Goal: Task Accomplishment & Management: Manage account settings

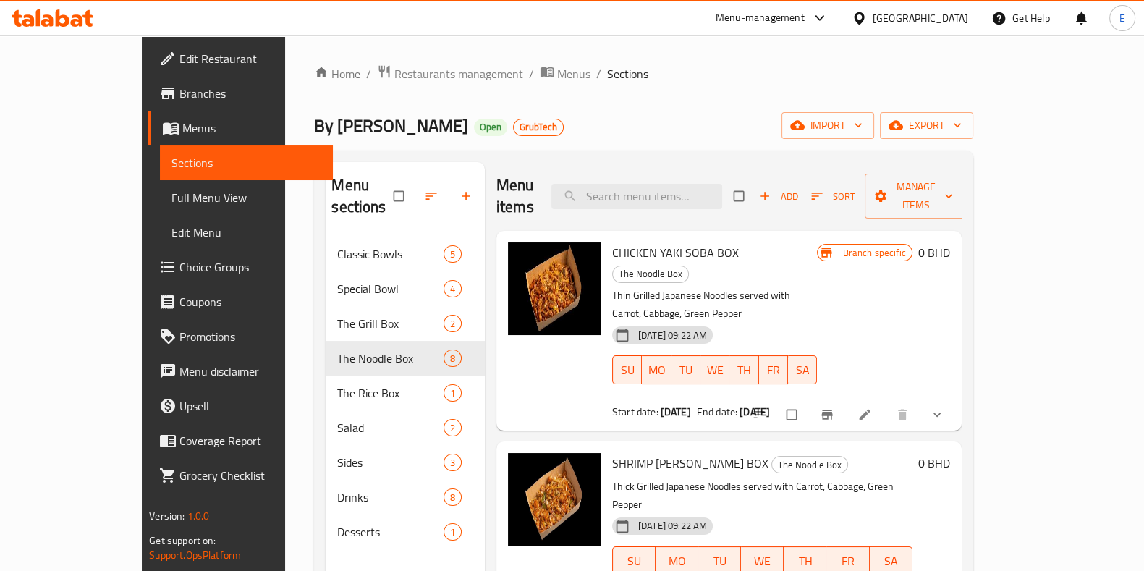
click at [973, 75] on ol "Home / Restaurants management / Menus / Sections" at bounding box center [643, 73] width 659 height 19
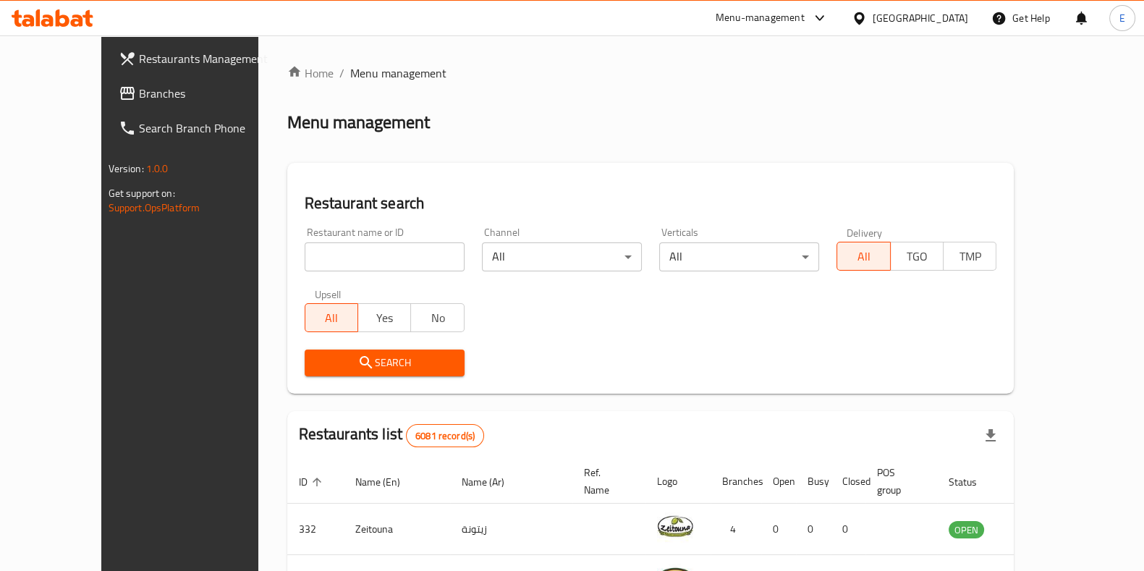
click at [322, 261] on input "search" at bounding box center [385, 256] width 160 height 29
type input "Higher Grounds"
click button "Search" at bounding box center [385, 363] width 160 height 27
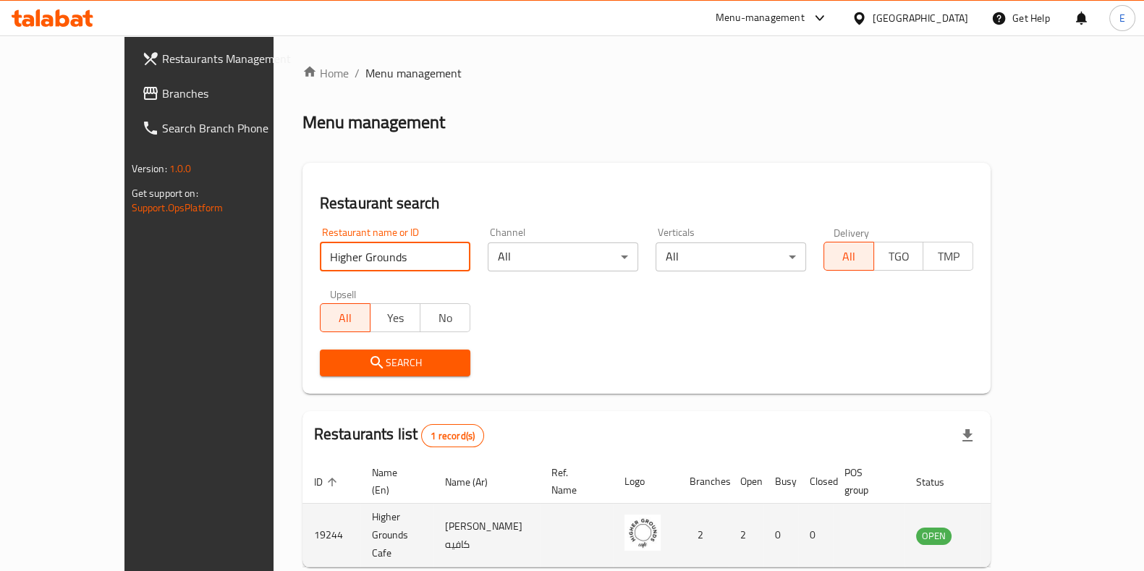
click at [1010, 527] on icon "enhanced table" at bounding box center [1000, 535] width 17 height 17
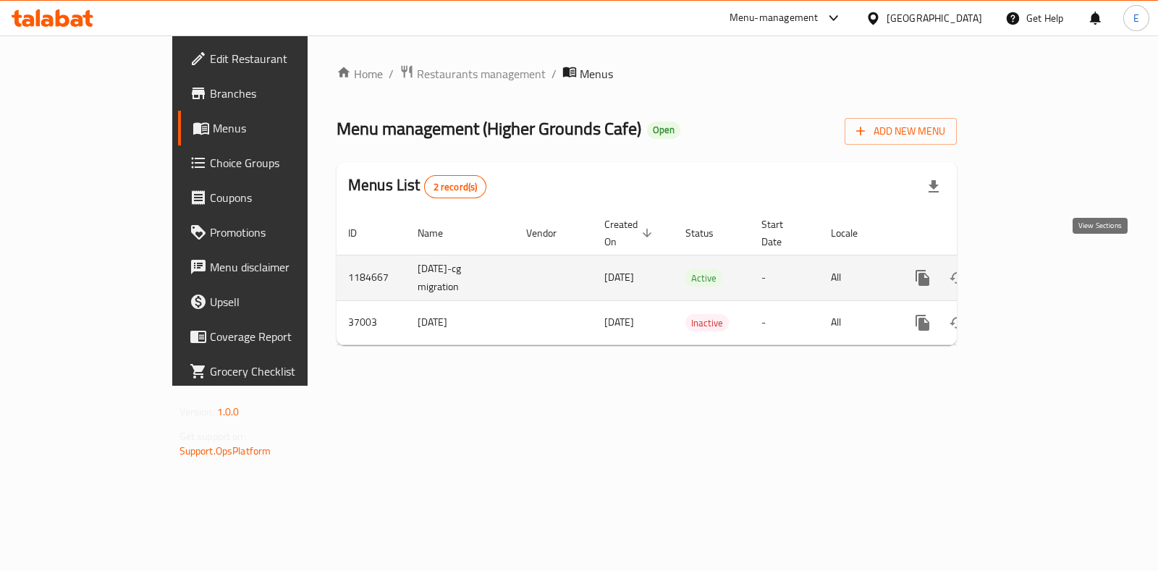
click at [1044, 261] on link "enhanced table" at bounding box center [1027, 278] width 35 height 35
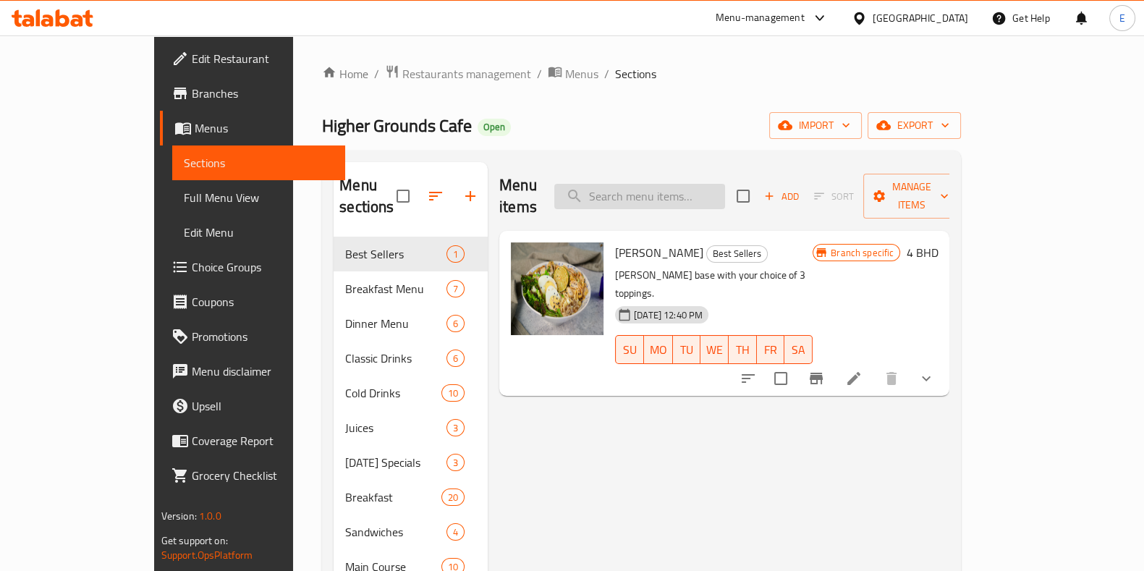
click at [669, 193] on input "search" at bounding box center [639, 196] width 171 height 25
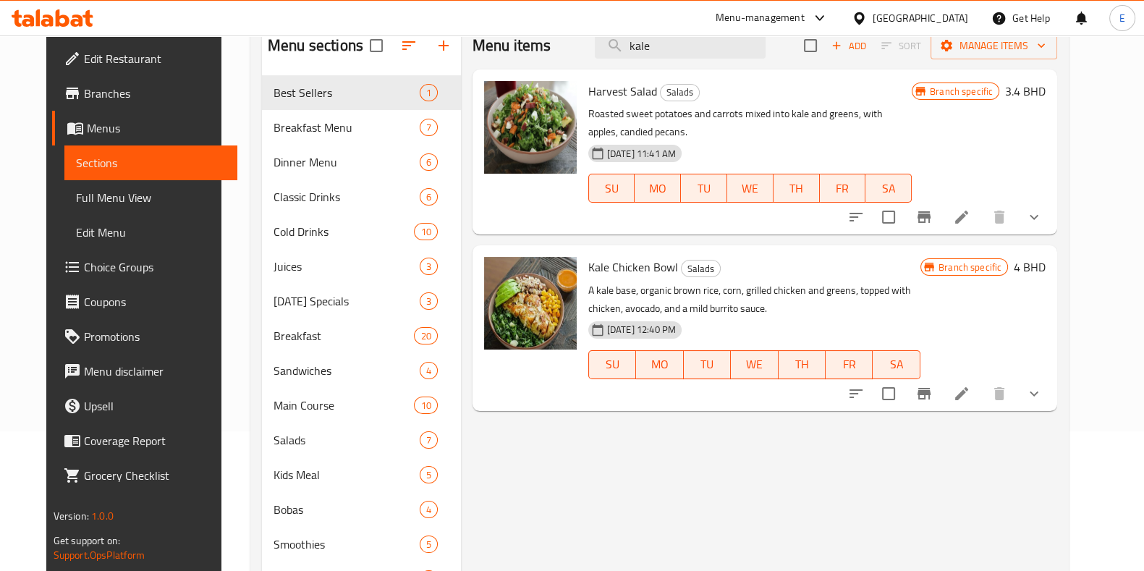
scroll to position [134, 0]
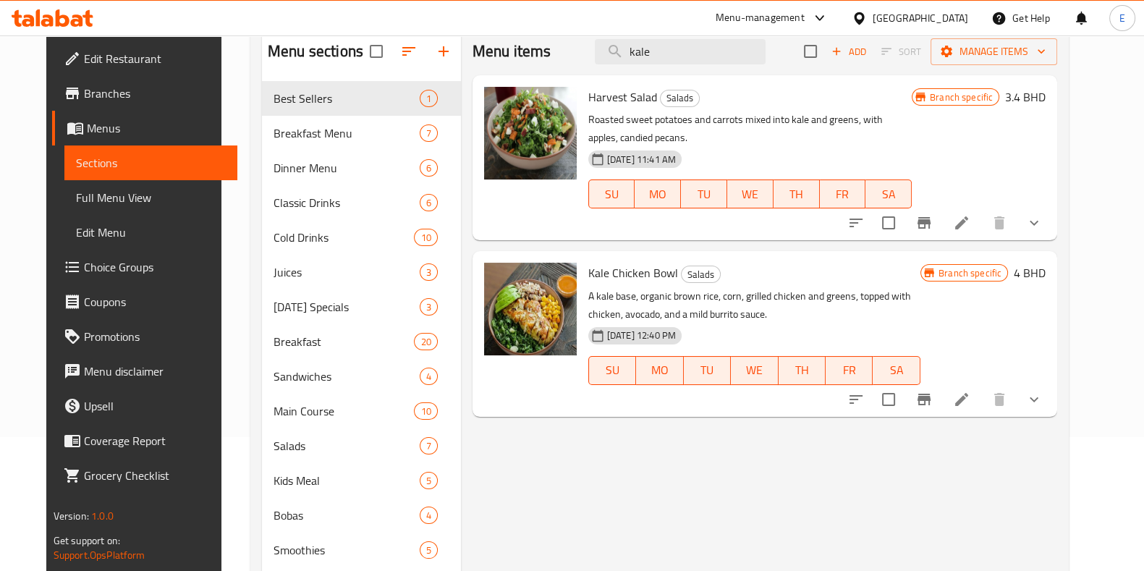
click at [1030, 506] on div "Menu items kale Add Sort Manage items Harvest Salad Salads Roasted sweet potato…" at bounding box center [759, 370] width 596 height 684
drag, startPoint x: 696, startPoint y: 52, endPoint x: 550, endPoint y: 26, distance: 148.5
click at [551, 27] on div "​ Menu-management Bahrain Get Help E Edit Restaurant Branches Menus Sections Fu…" at bounding box center [572, 170] width 1144 height 536
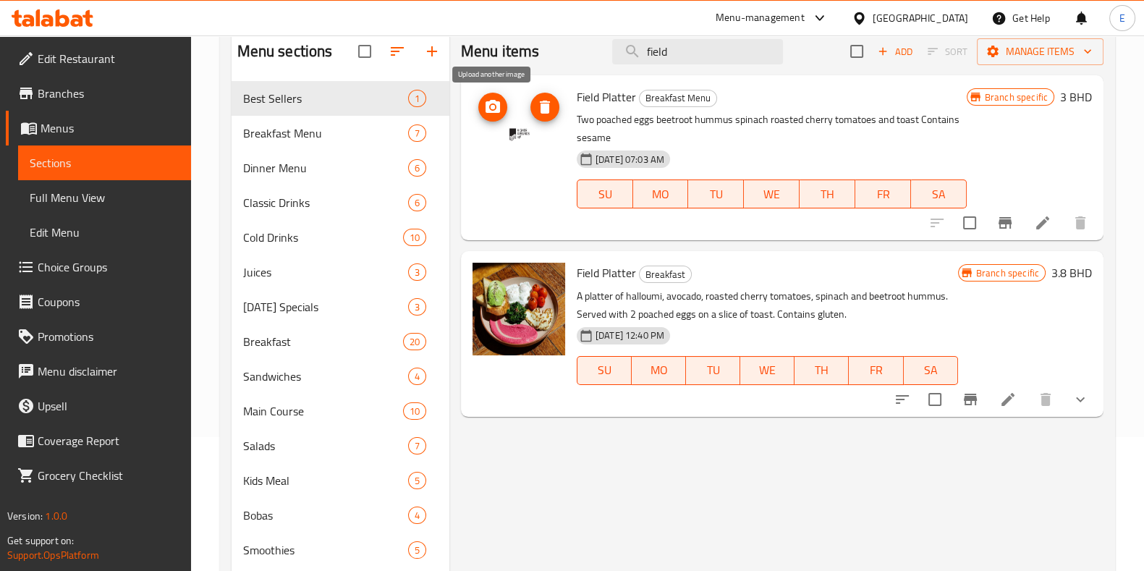
click at [486, 117] on button "upload picture" at bounding box center [492, 107] width 29 height 29
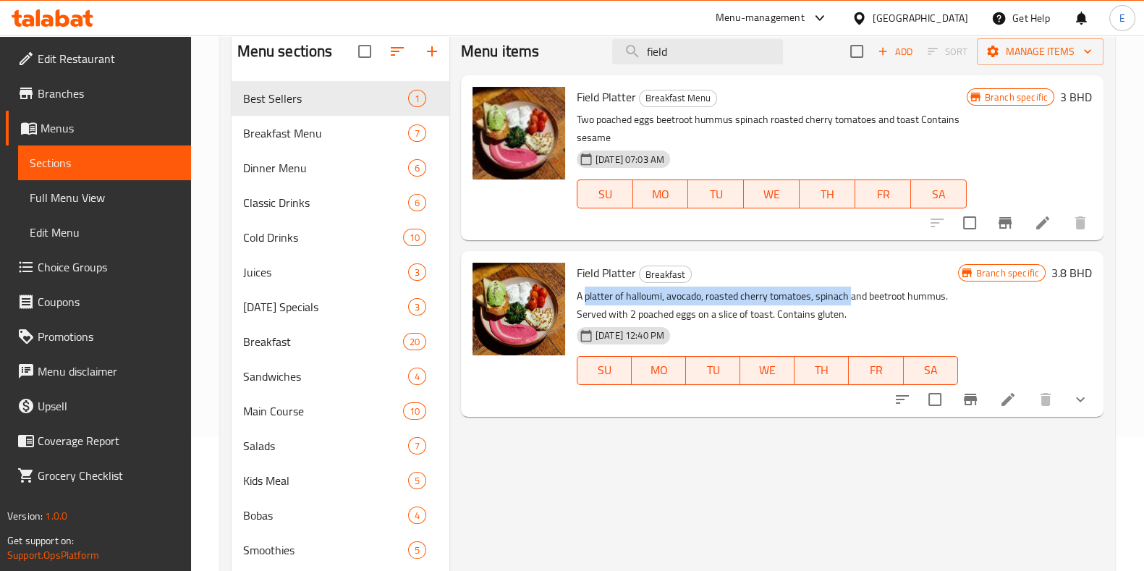
drag, startPoint x: 585, startPoint y: 293, endPoint x: 852, endPoint y: 316, distance: 268.0
click at [852, 305] on p "A platter of halloumi, avocado, roasted cherry tomatoes, spinach and beetroot h…" at bounding box center [767, 305] width 381 height 36
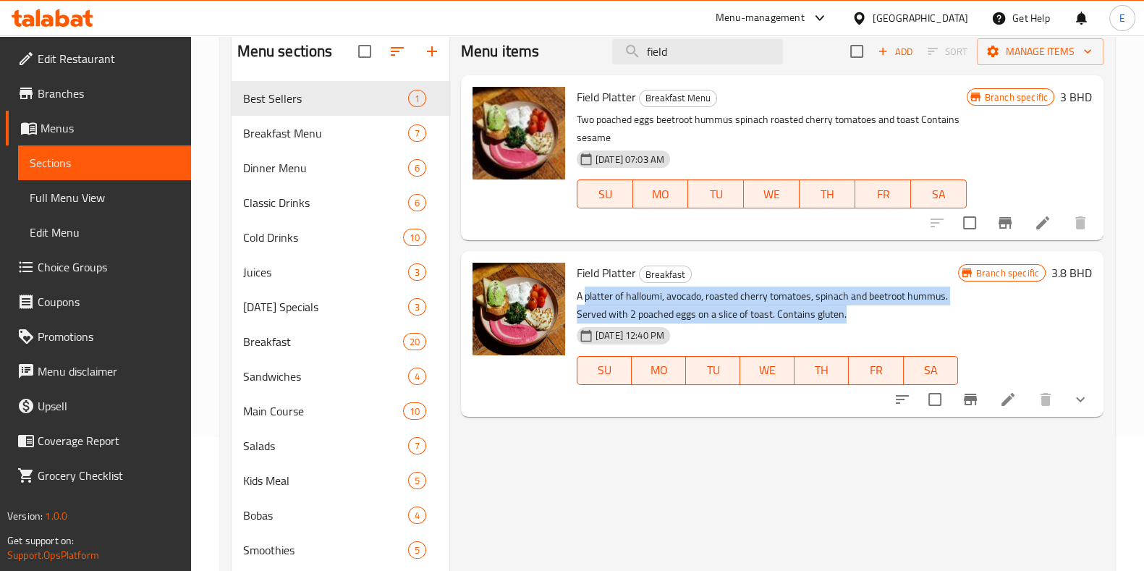
click at [852, 316] on p "A platter of halloumi, avocado, roasted cherry tomatoes, spinach and beetroot h…" at bounding box center [767, 305] width 381 height 36
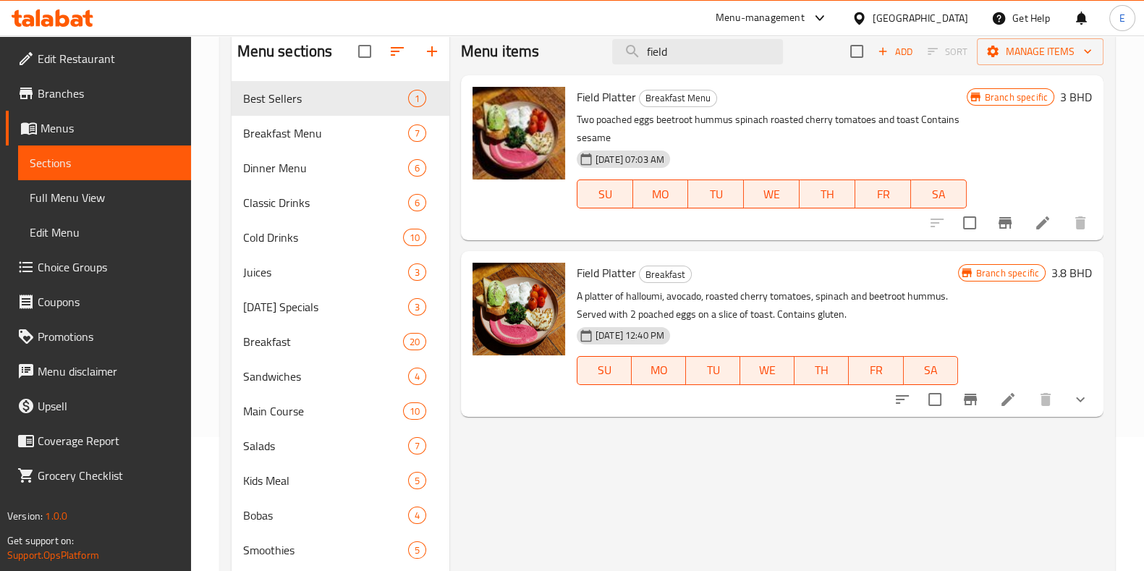
click at [1037, 454] on div "Menu items field Add Sort Manage items Field Platter Breakfast Menu Two poached…" at bounding box center [776, 370] width 654 height 684
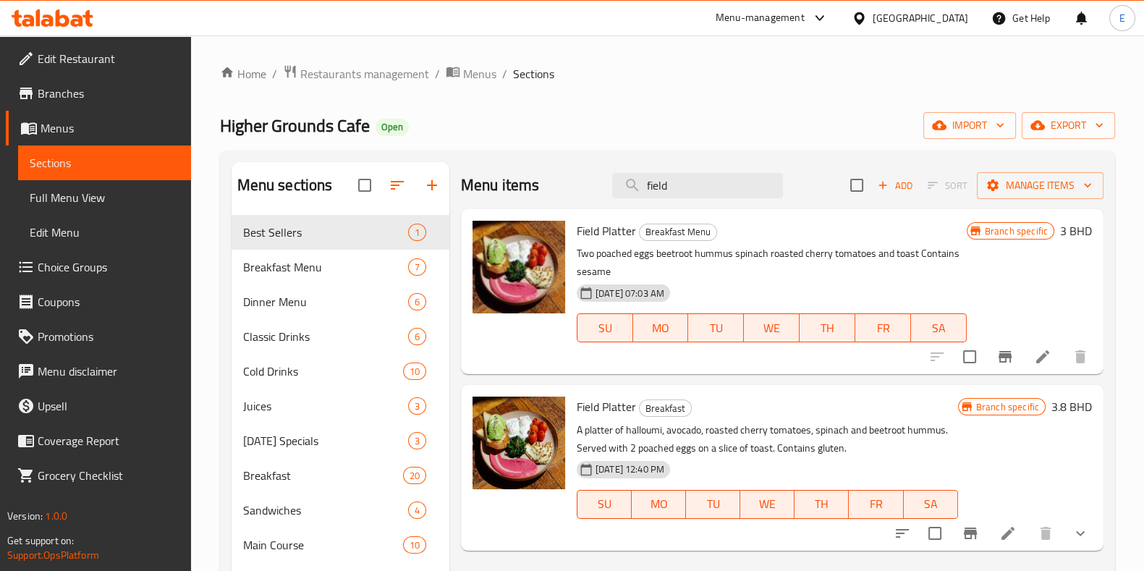
scroll to position [0, 0]
drag, startPoint x: 684, startPoint y: 188, endPoint x: 494, endPoint y: 146, distance: 194.2
click at [494, 153] on div "Menu sections Best Sellers 1 Breakfast Menu 7 Dinner Menu 6 Classic Drinks 6 Co…" at bounding box center [667, 504] width 895 height 707
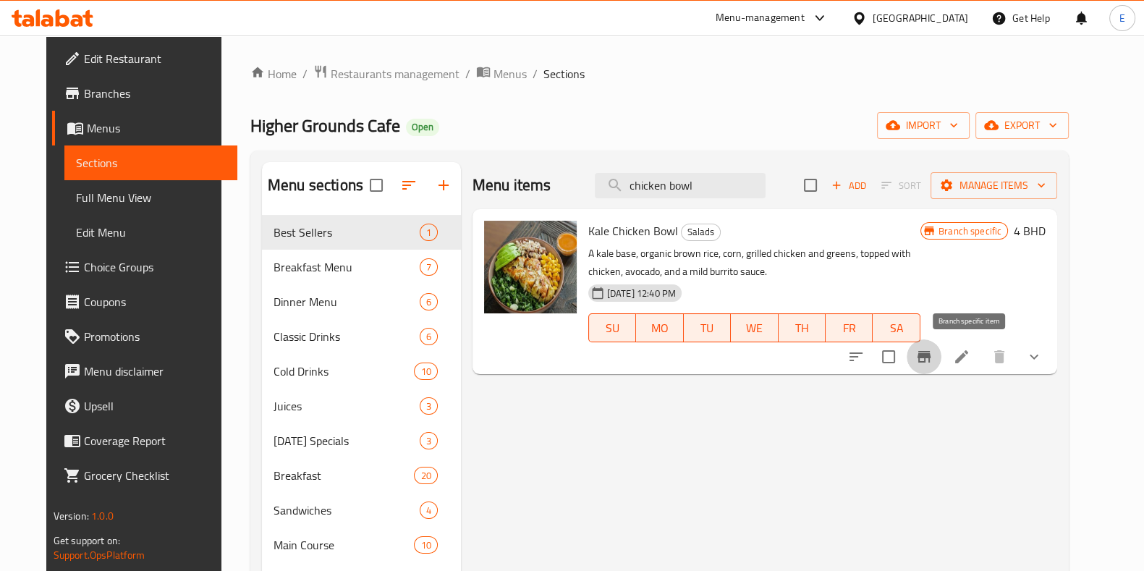
click at [933, 362] on icon "Branch-specific-item" at bounding box center [923, 356] width 17 height 17
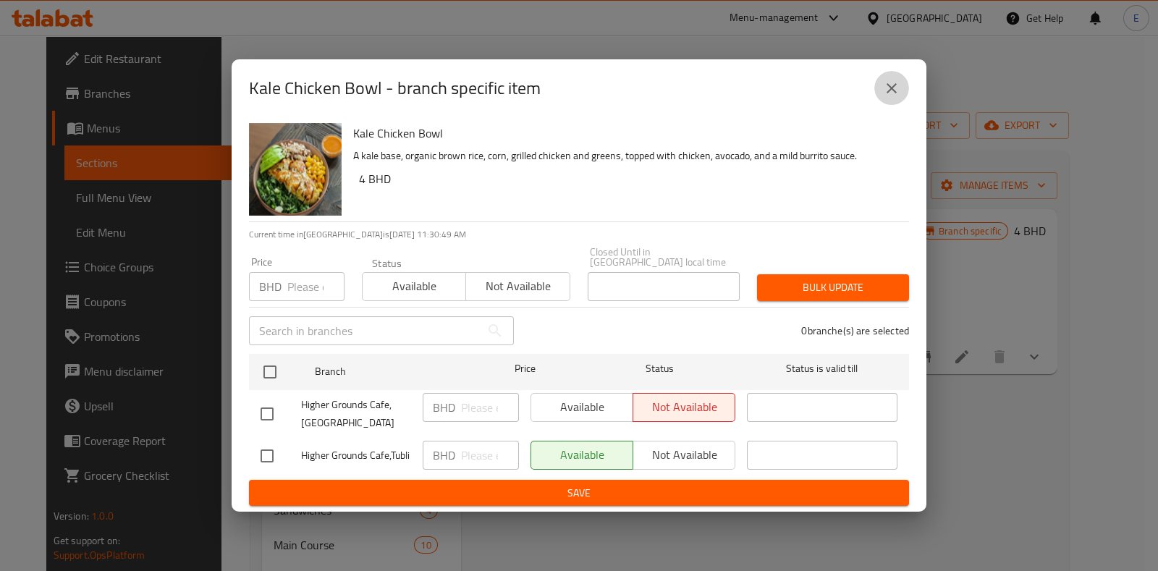
click at [900, 99] on button "close" at bounding box center [891, 88] width 35 height 35
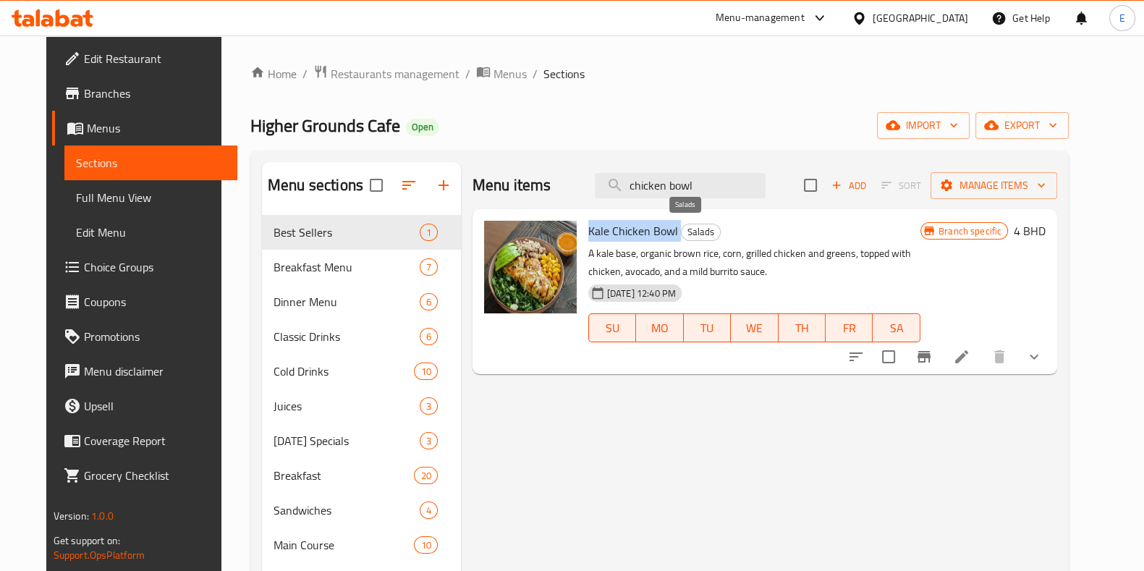
drag, startPoint x: 572, startPoint y: 229, endPoint x: 667, endPoint y: 237, distance: 95.1
click at [668, 237] on div "Kale Chicken Bowl Salads A kale base, organic brown rice, corn, grilled chicken…" at bounding box center [755, 291] width 344 height 153
copy h6 "Kale Chicken Bowl"
click at [1038, 421] on div "Menu items chicken bowl Add Sort Manage items Kale Chicken Bowl Salads A kale b…" at bounding box center [759, 504] width 596 height 684
click at [742, 196] on div "Menu items chicken bowl Add Sort Manage items" at bounding box center [765, 185] width 585 height 47
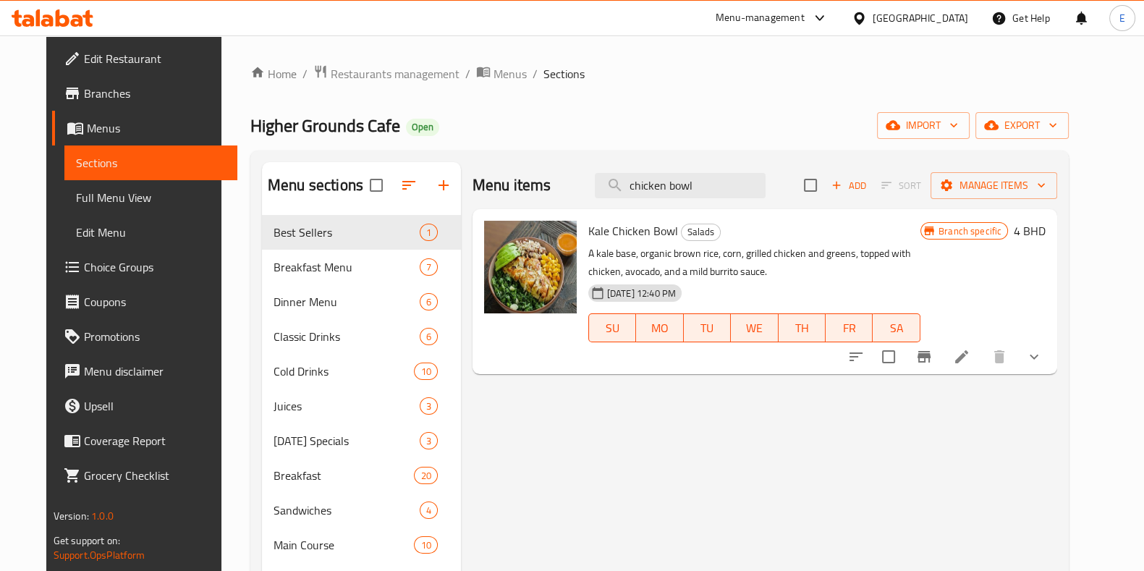
drag, startPoint x: 741, startPoint y: 195, endPoint x: 494, endPoint y: 145, distance: 252.3
click at [495, 145] on div "Home / Restaurants management / Menus / Sections Higher Grounds Cafe Open impor…" at bounding box center [659, 460] width 818 height 793
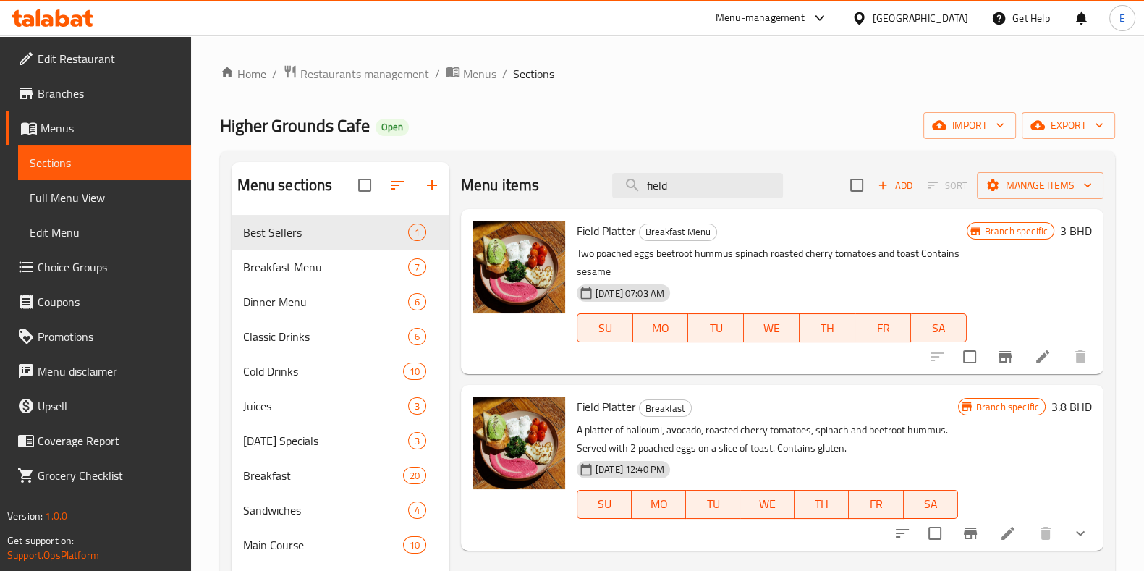
click at [216, 213] on div "Home / Restaurants management / Menus / Sections Higher Grounds Cafe Open impor…" at bounding box center [667, 460] width 953 height 851
drag, startPoint x: 695, startPoint y: 191, endPoint x: 574, endPoint y: 168, distance: 123.8
click at [577, 169] on div "Menu items field Add Sort Manage items" at bounding box center [782, 185] width 643 height 47
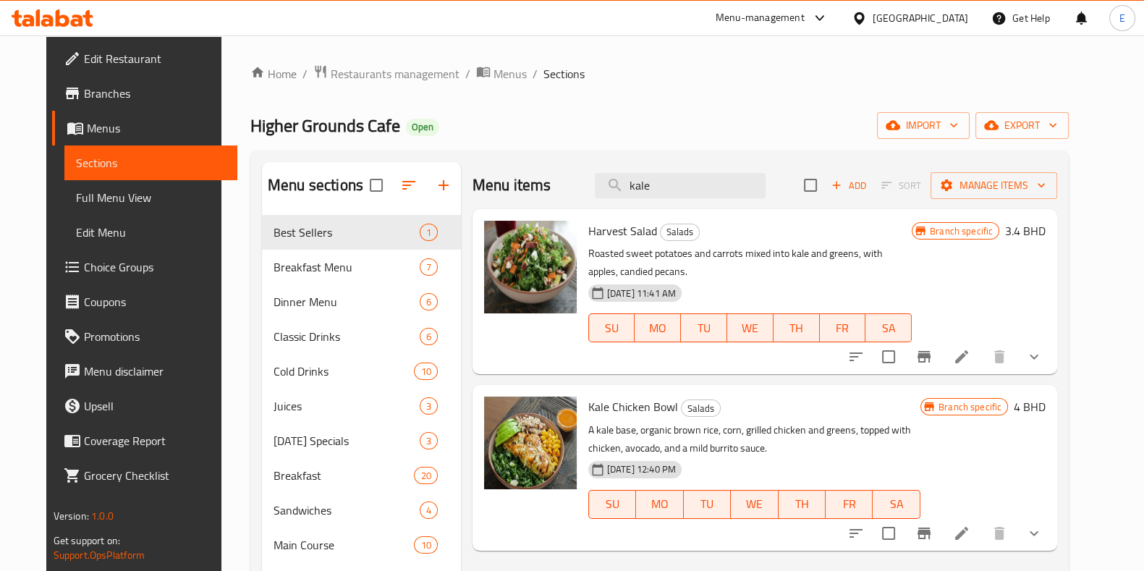
type input "kale"
click at [933, 365] on icon "Branch-specific-item" at bounding box center [923, 356] width 17 height 17
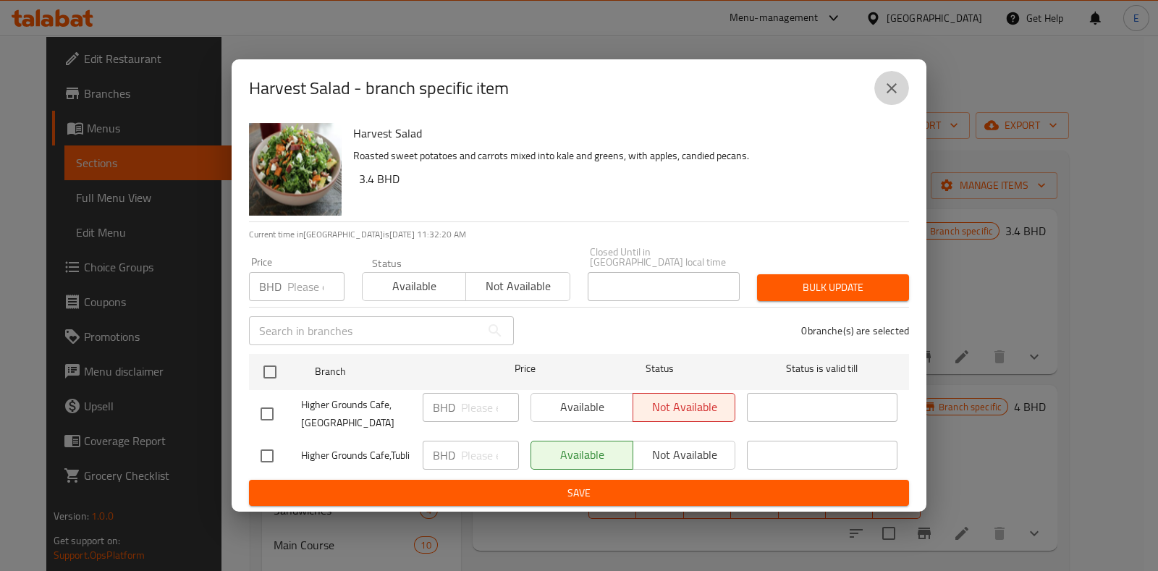
click at [899, 90] on icon "close" at bounding box center [891, 88] width 17 height 17
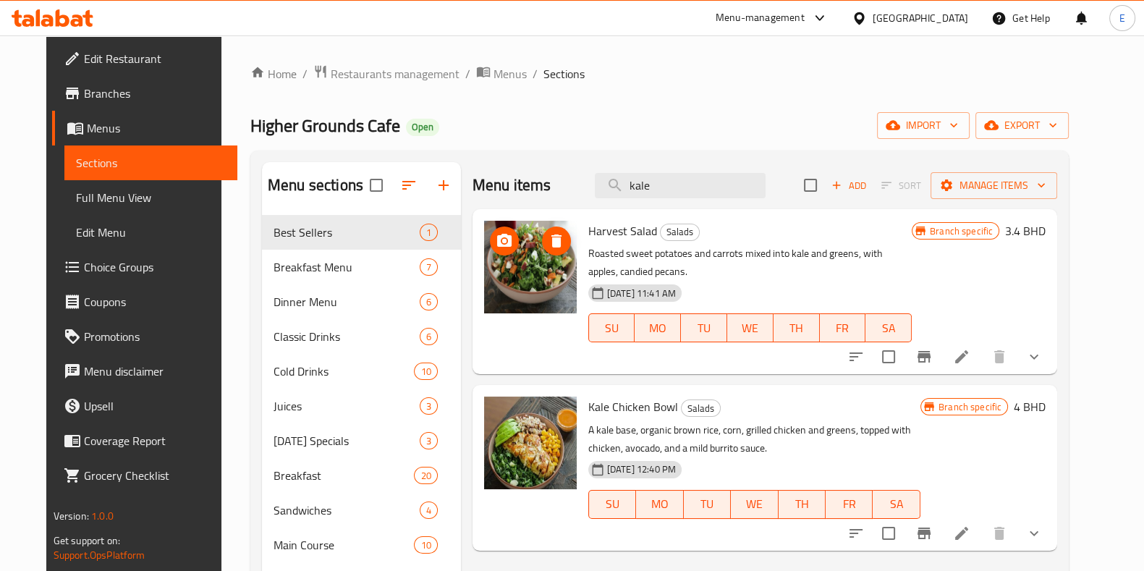
drag, startPoint x: 496, startPoint y: 275, endPoint x: 504, endPoint y: 286, distance: 13.5
click at [504, 286] on img at bounding box center [530, 267] width 93 height 93
drag, startPoint x: 459, startPoint y: 150, endPoint x: 449, endPoint y: 135, distance: 17.7
click at [449, 135] on div "Higher Grounds Cafe Open import export" at bounding box center [659, 125] width 818 height 27
drag, startPoint x: 445, startPoint y: 132, endPoint x: 434, endPoint y: 132, distance: 10.9
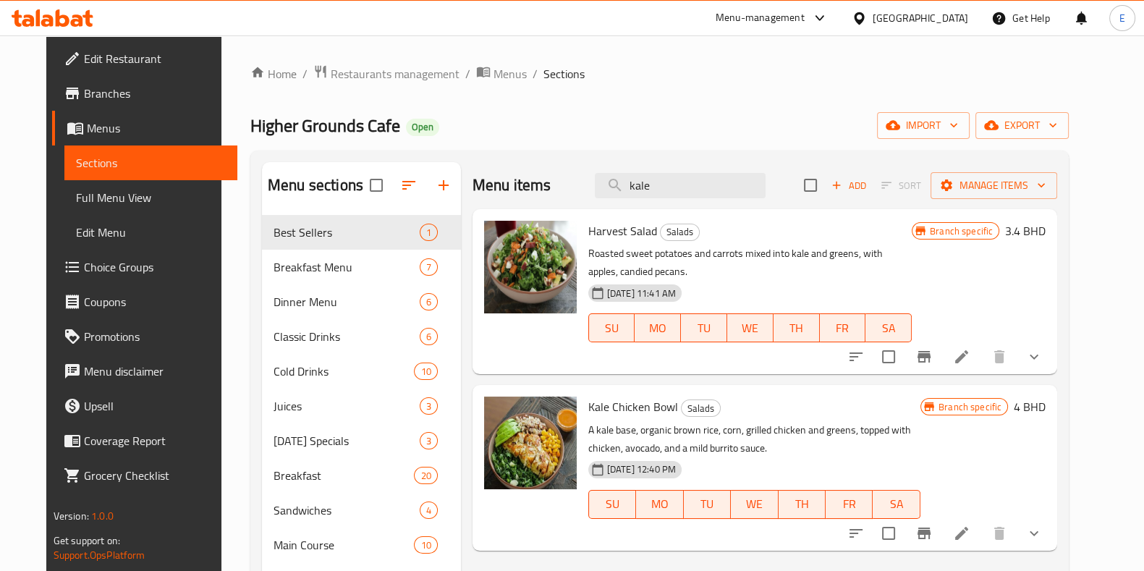
click at [434, 132] on div "Higher Grounds Cafe Open import export" at bounding box center [659, 125] width 818 height 27
